Goal: Task Accomplishment & Management: Manage account settings

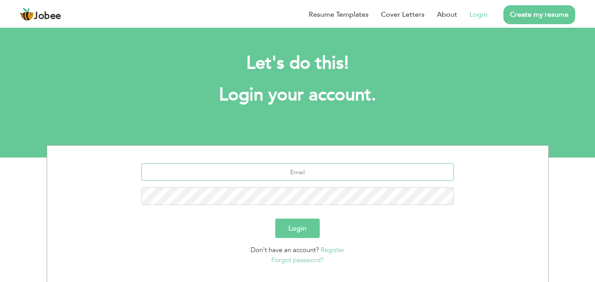
click at [291, 168] on input "text" at bounding box center [297, 172] width 312 height 18
paste input "+92 349 8072270"
type input "+92 349 8072270"
drag, startPoint x: 322, startPoint y: 169, endPoint x: 139, endPoint y: 193, distance: 184.7
click at [139, 193] on div "+92 349 8072270" at bounding box center [298, 187] width 488 height 48
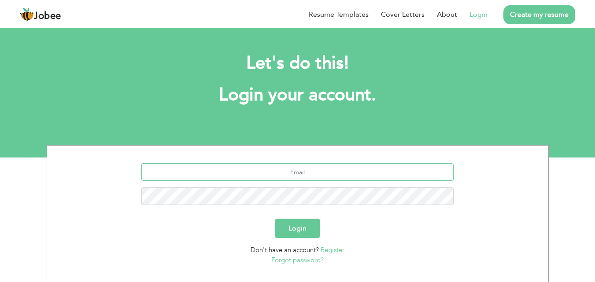
click at [291, 166] on input "text" at bounding box center [297, 172] width 312 height 18
type input "[EMAIL_ADDRESS][DOMAIN_NAME]"
click at [293, 229] on button "Login" at bounding box center [297, 228] width 44 height 19
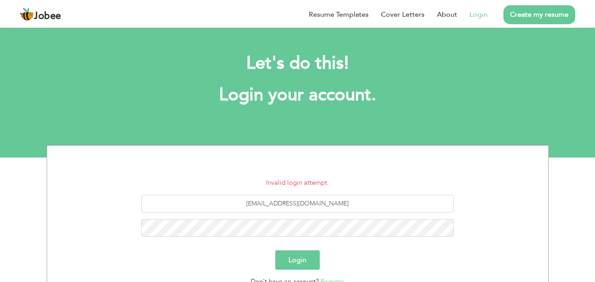
click at [293, 262] on button "Login" at bounding box center [297, 260] width 44 height 19
